Goal: Information Seeking & Learning: Learn about a topic

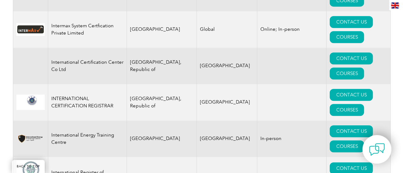
scroll to position [4967, 0]
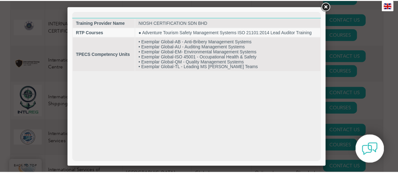
scroll to position [5004, 0]
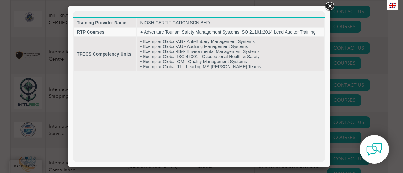
click at [330, 8] on link at bounding box center [329, 6] width 11 height 11
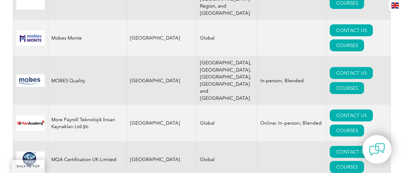
scroll to position [6609, 0]
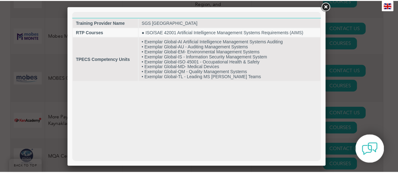
scroll to position [0, 0]
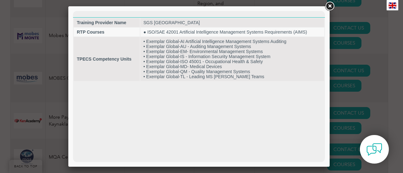
click at [332, 5] on link at bounding box center [329, 6] width 11 height 11
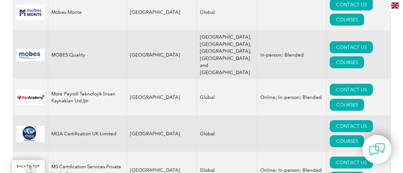
scroll to position [6640, 0]
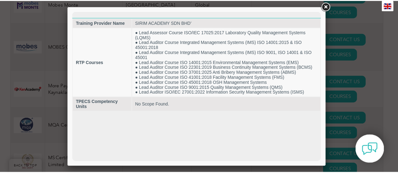
scroll to position [0, 0]
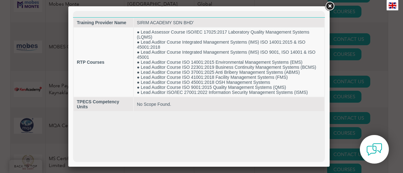
click at [329, 6] on link at bounding box center [329, 6] width 11 height 11
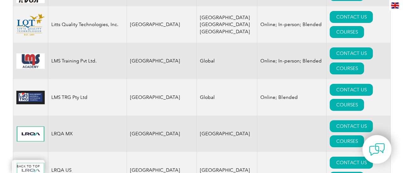
scroll to position [5948, 0]
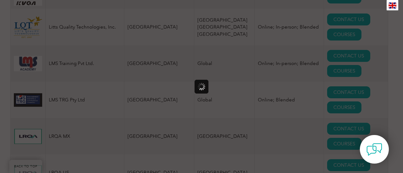
scroll to position [0, 0]
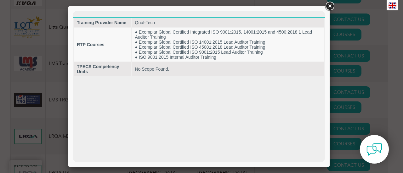
click at [328, 3] on link at bounding box center [329, 6] width 11 height 11
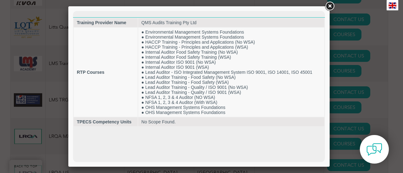
click at [329, 6] on link at bounding box center [329, 6] width 11 height 11
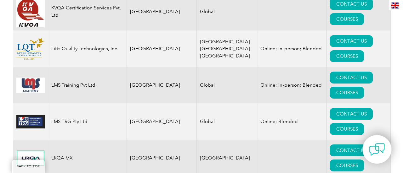
scroll to position [5916, 0]
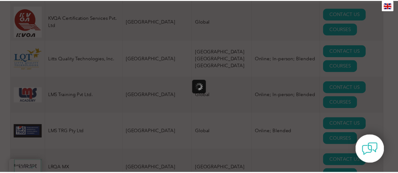
scroll to position [0, 0]
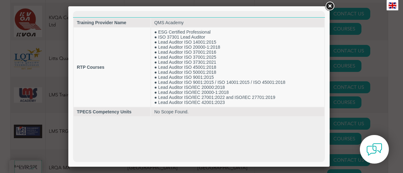
click at [330, 7] on link at bounding box center [329, 6] width 11 height 11
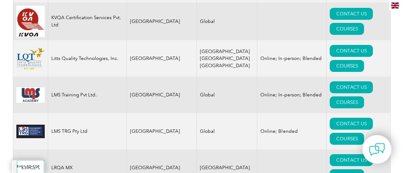
scroll to position [5791, 0]
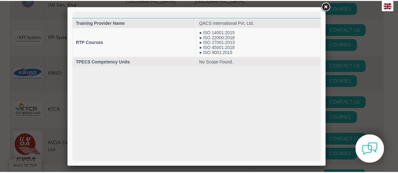
scroll to position [0, 0]
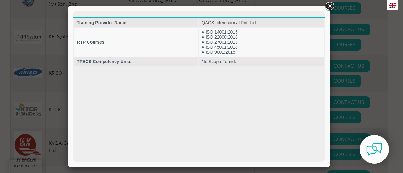
click at [328, 5] on link at bounding box center [329, 6] width 11 height 11
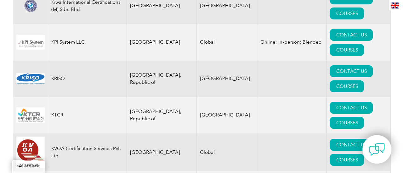
scroll to position [5696, 0]
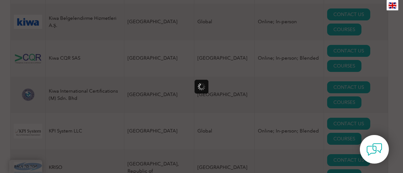
scroll to position [0, 0]
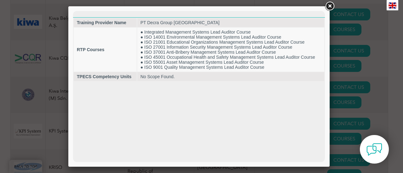
click at [328, 3] on link at bounding box center [329, 6] width 11 height 11
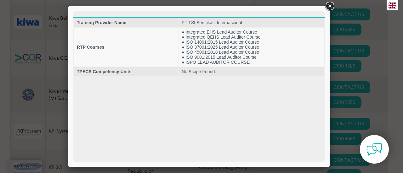
click at [325, 7] on link at bounding box center [329, 6] width 11 height 11
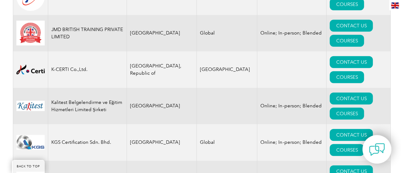
scroll to position [5539, 0]
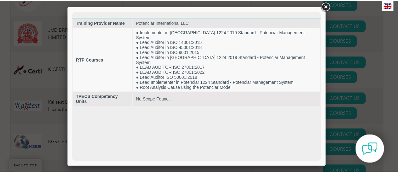
scroll to position [0, 0]
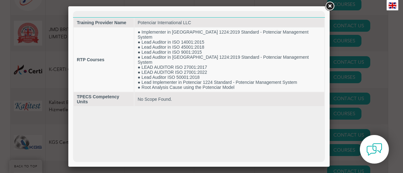
click at [328, 11] on link at bounding box center [329, 6] width 11 height 11
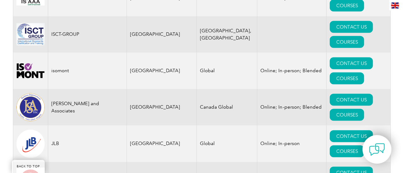
scroll to position [5382, 0]
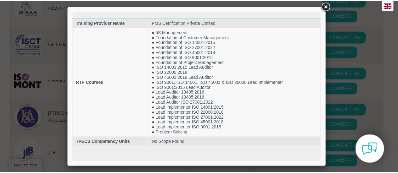
scroll to position [0, 0]
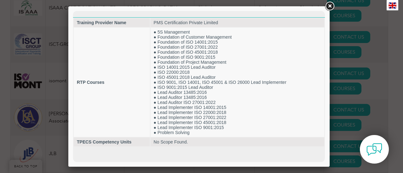
click at [327, 7] on link at bounding box center [329, 6] width 11 height 11
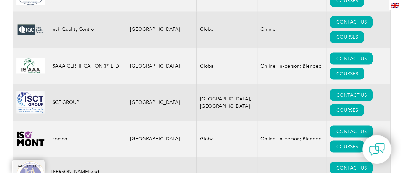
scroll to position [5287, 0]
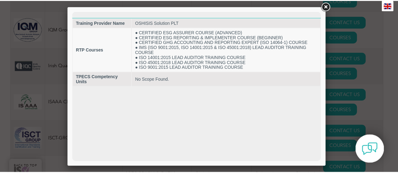
scroll to position [0, 0]
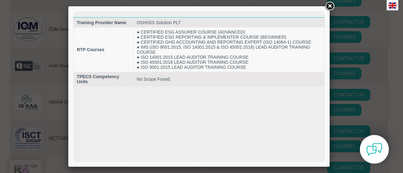
click at [330, 6] on link at bounding box center [329, 6] width 11 height 11
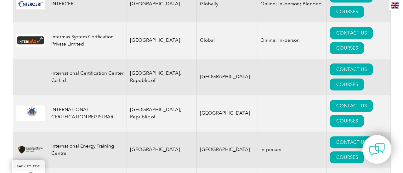
scroll to position [4878, 0]
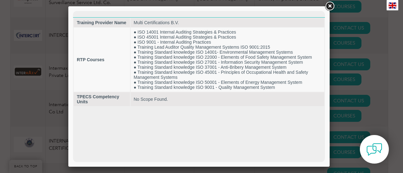
scroll to position [0, 0]
click at [364, 37] on div at bounding box center [201, 86] width 403 height 173
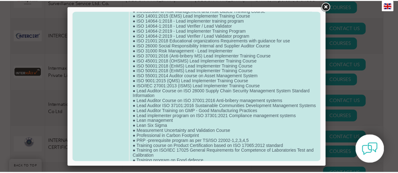
scroll to position [220, 0]
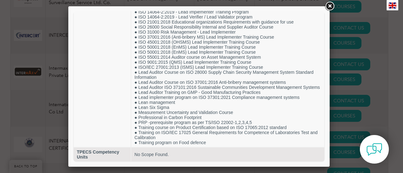
click at [328, 8] on link at bounding box center [329, 6] width 11 height 11
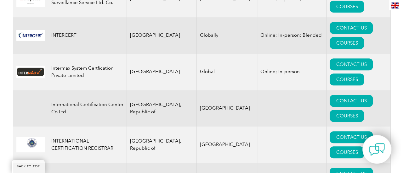
scroll to position [4784, 0]
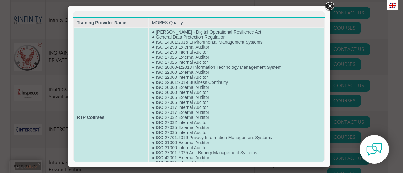
scroll to position [105, 0]
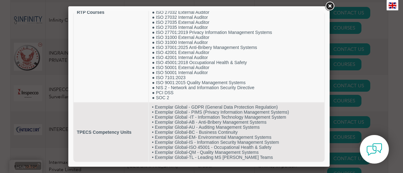
click at [349, 77] on div at bounding box center [201, 86] width 403 height 173
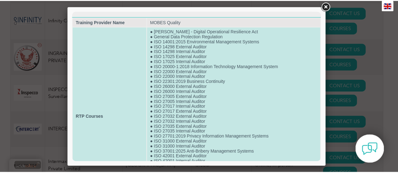
scroll to position [0, 0]
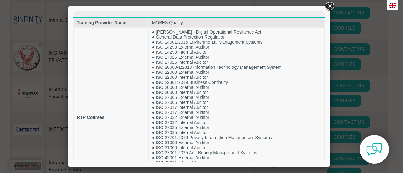
click at [330, 7] on link at bounding box center [329, 6] width 11 height 11
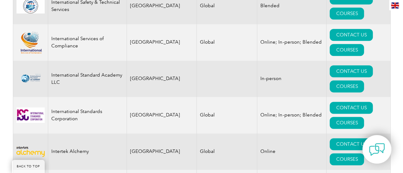
scroll to position [5067, 0]
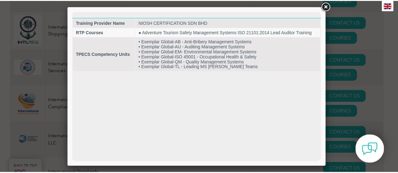
scroll to position [0, 0]
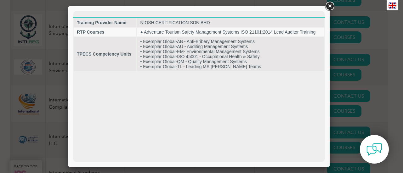
click at [369, 42] on div at bounding box center [201, 86] width 403 height 173
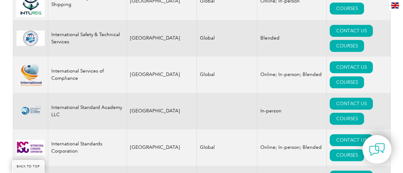
scroll to position [5130, 0]
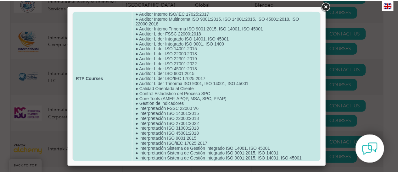
scroll to position [56, 0]
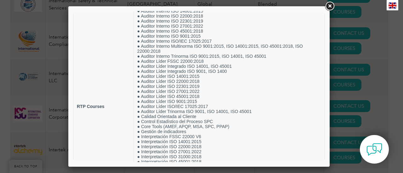
click at [349, 62] on div at bounding box center [201, 86] width 403 height 173
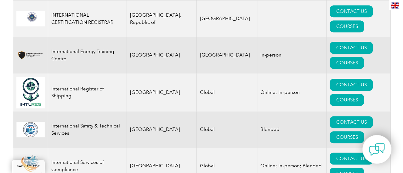
scroll to position [5004, 0]
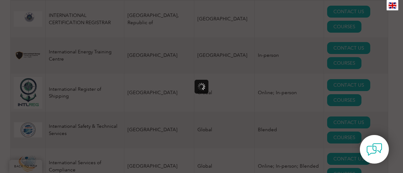
scroll to position [0, 0]
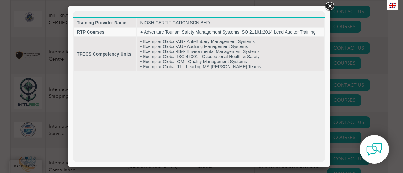
click at [330, 7] on link at bounding box center [329, 6] width 11 height 11
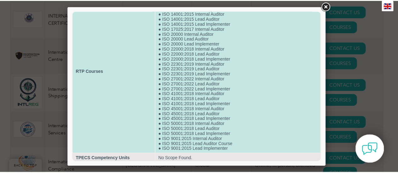
scroll to position [40, 0]
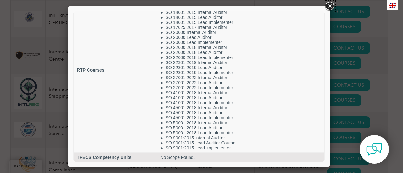
drag, startPoint x: 331, startPoint y: 7, endPoint x: 325, endPoint y: 1, distance: 8.9
click at [331, 7] on link at bounding box center [329, 6] width 11 height 11
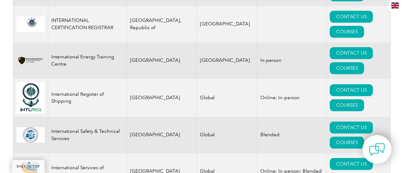
scroll to position [4941, 0]
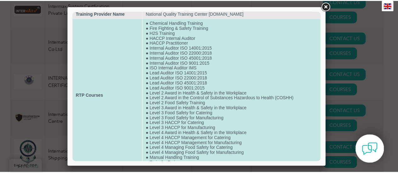
scroll to position [0, 0]
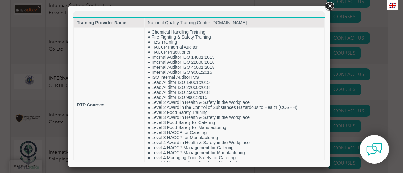
click at [330, 6] on link at bounding box center [329, 6] width 11 height 11
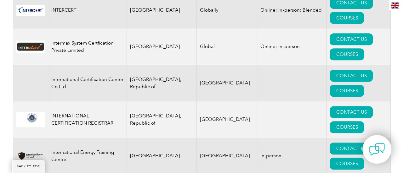
scroll to position [4878, 0]
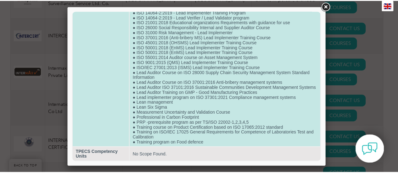
scroll to position [221, 0]
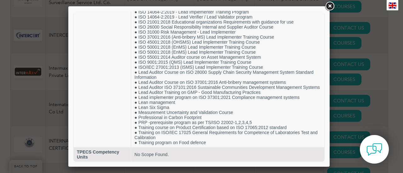
click at [331, 5] on link at bounding box center [329, 6] width 11 height 11
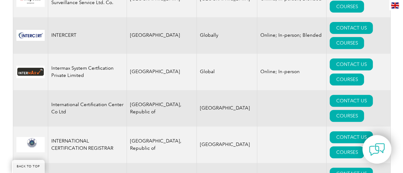
scroll to position [5802, 0]
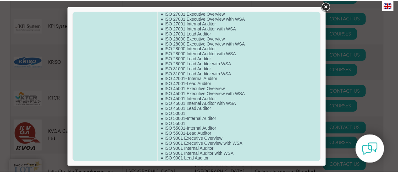
scroll to position [216, 0]
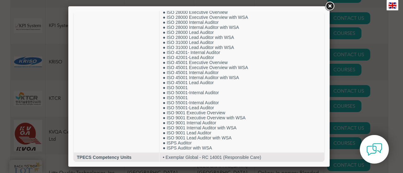
click at [382, 79] on div at bounding box center [201, 86] width 403 height 173
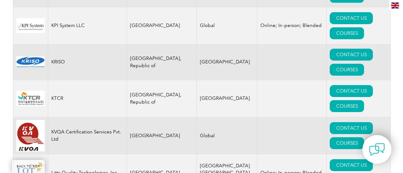
scroll to position [5928, 0]
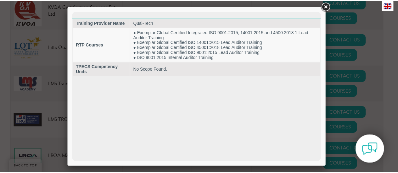
scroll to position [0, 0]
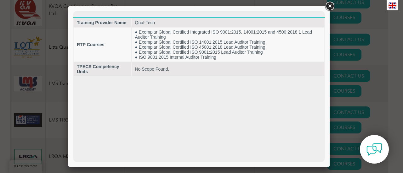
click at [335, 7] on div at bounding box center [201, 86] width 403 height 173
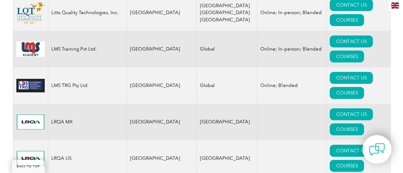
scroll to position [6022, 0]
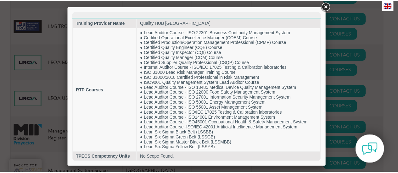
scroll to position [0, 0]
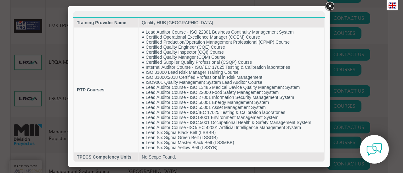
click at [329, 5] on link at bounding box center [329, 6] width 11 height 11
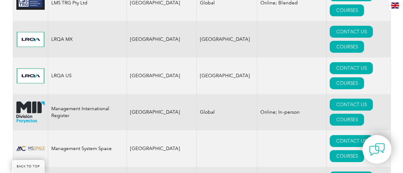
scroll to position [6085, 0]
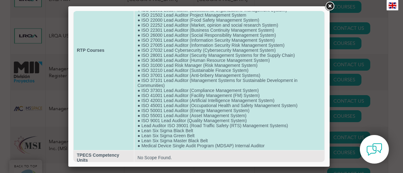
scroll to position [80, 0]
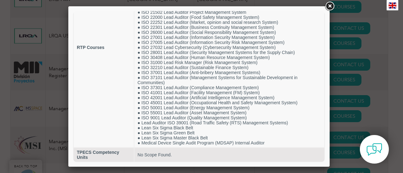
click at [368, 92] on div at bounding box center [201, 86] width 403 height 173
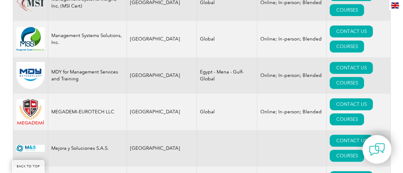
scroll to position [6242, 0]
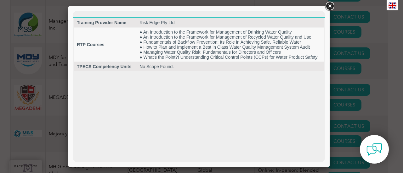
scroll to position [0, 0]
click at [360, 72] on div at bounding box center [201, 86] width 403 height 173
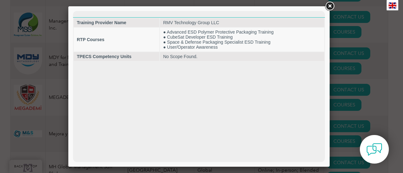
click at [365, 105] on div at bounding box center [201, 86] width 403 height 173
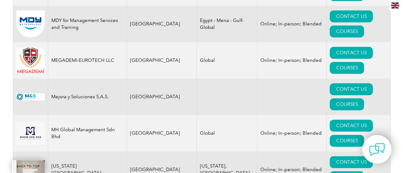
scroll to position [6337, 0]
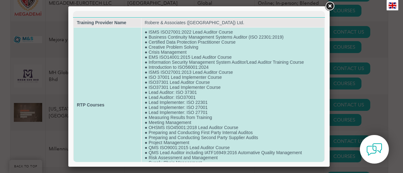
scroll to position [30, 0]
